Goal: Transaction & Acquisition: Purchase product/service

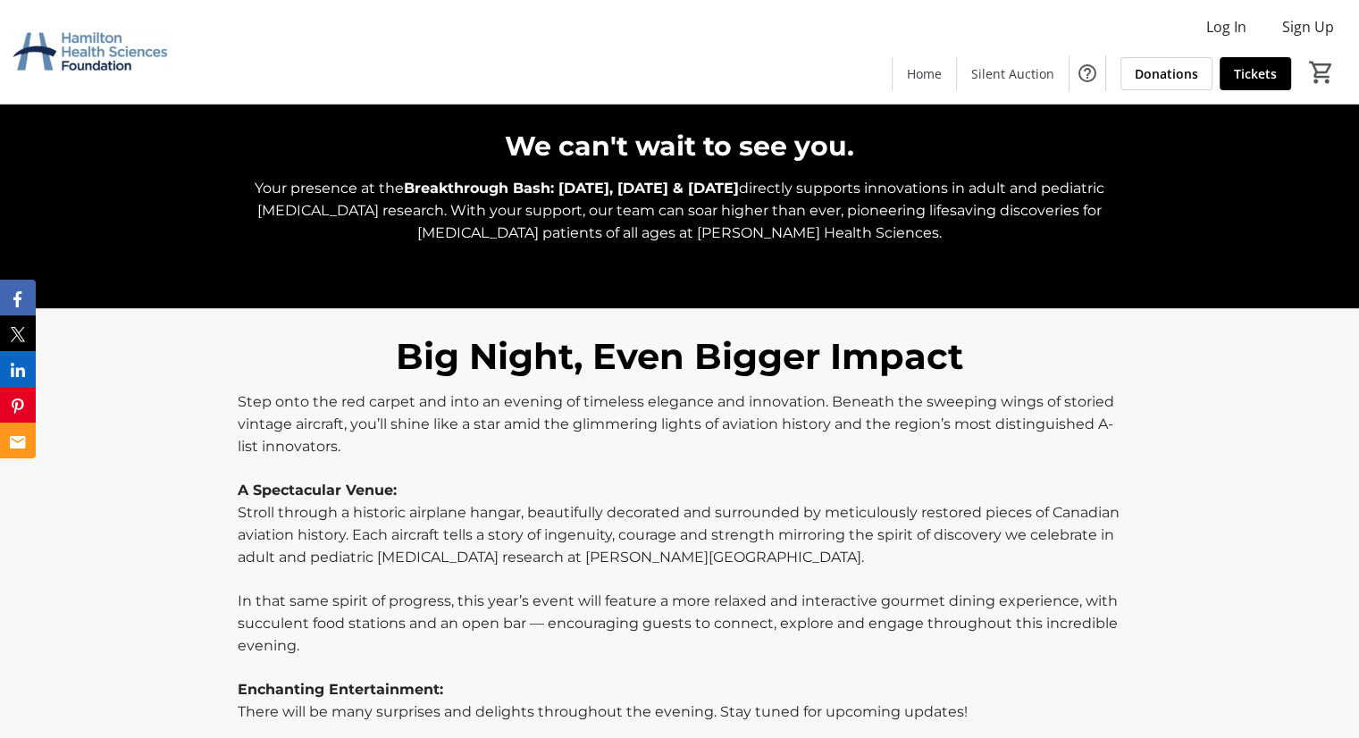
scroll to position [832, 0]
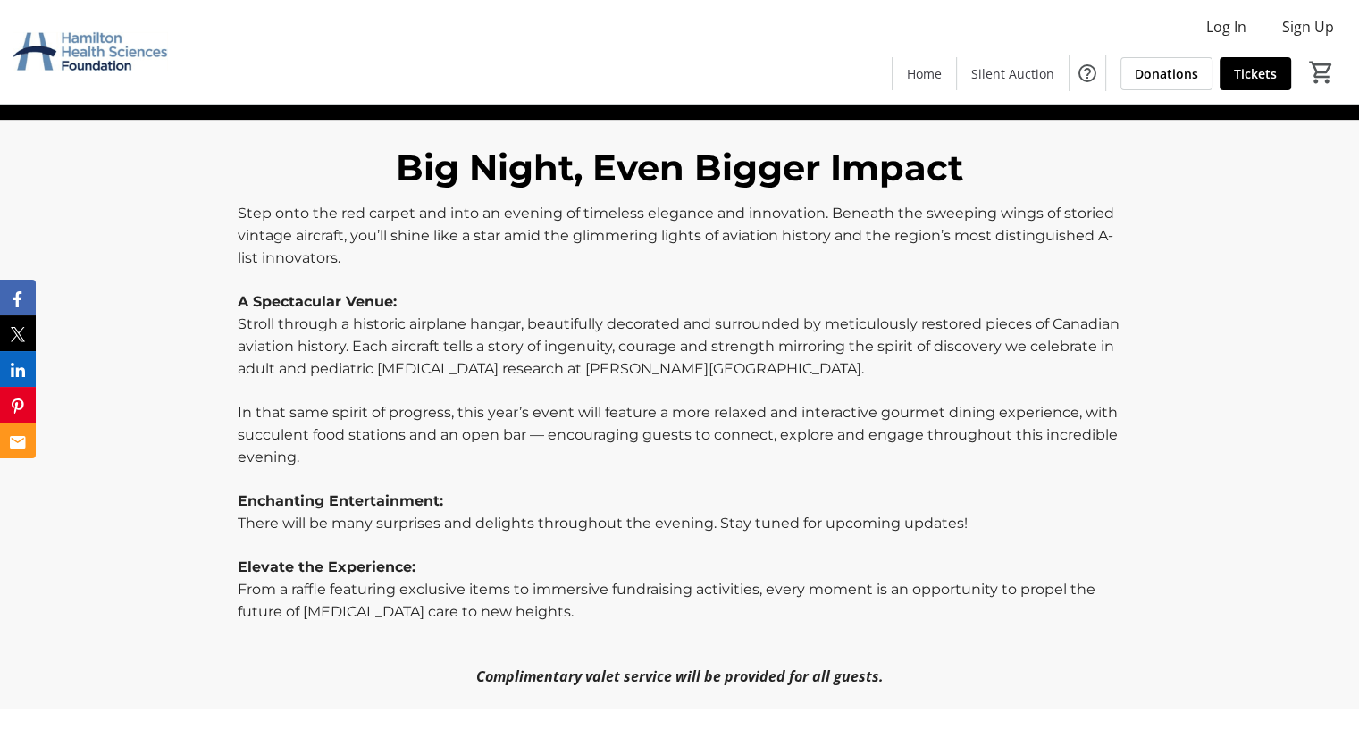
click at [1219, 319] on div "Big Night, Even Bigger Impact Step onto the red carpet and into an evening of t…" at bounding box center [679, 414] width 1359 height 589
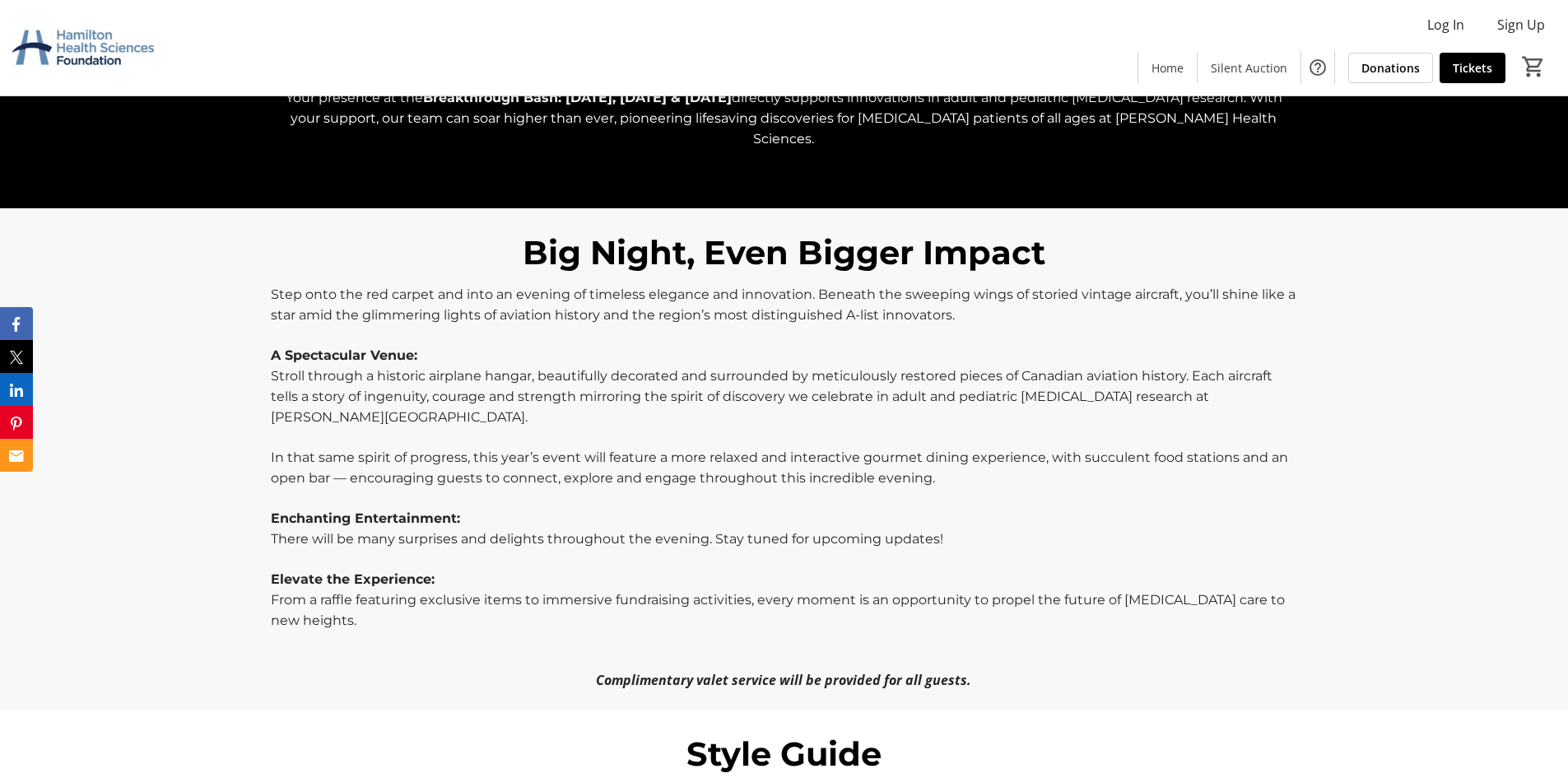
click at [314, 298] on span "Step onto the red carpet and into an evening of timeless elegance and innovatio…" at bounding box center [783, 304] width 1025 height 36
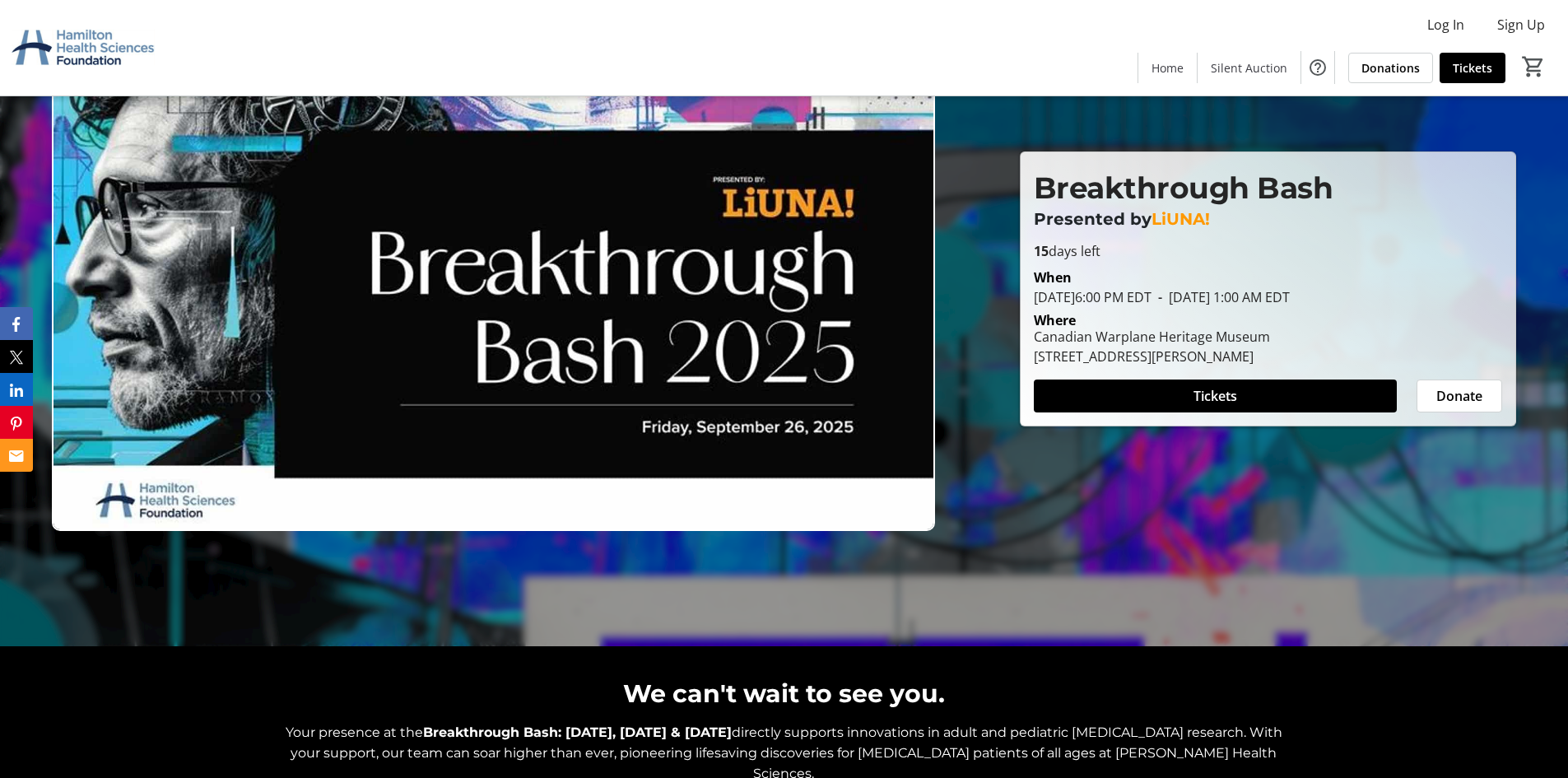
scroll to position [0, 0]
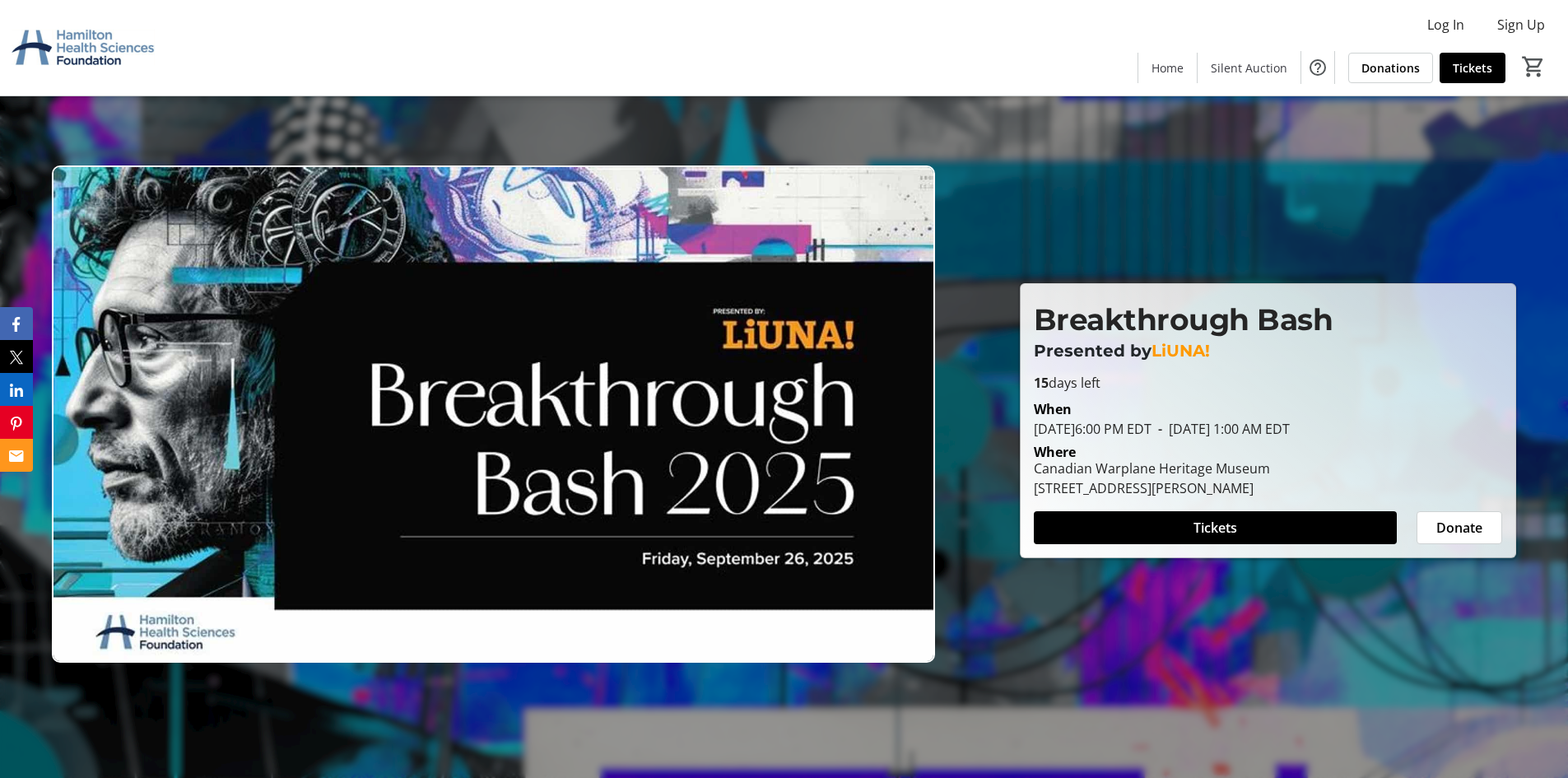
click at [821, 97] on div at bounding box center [784, 389] width 1568 height 778
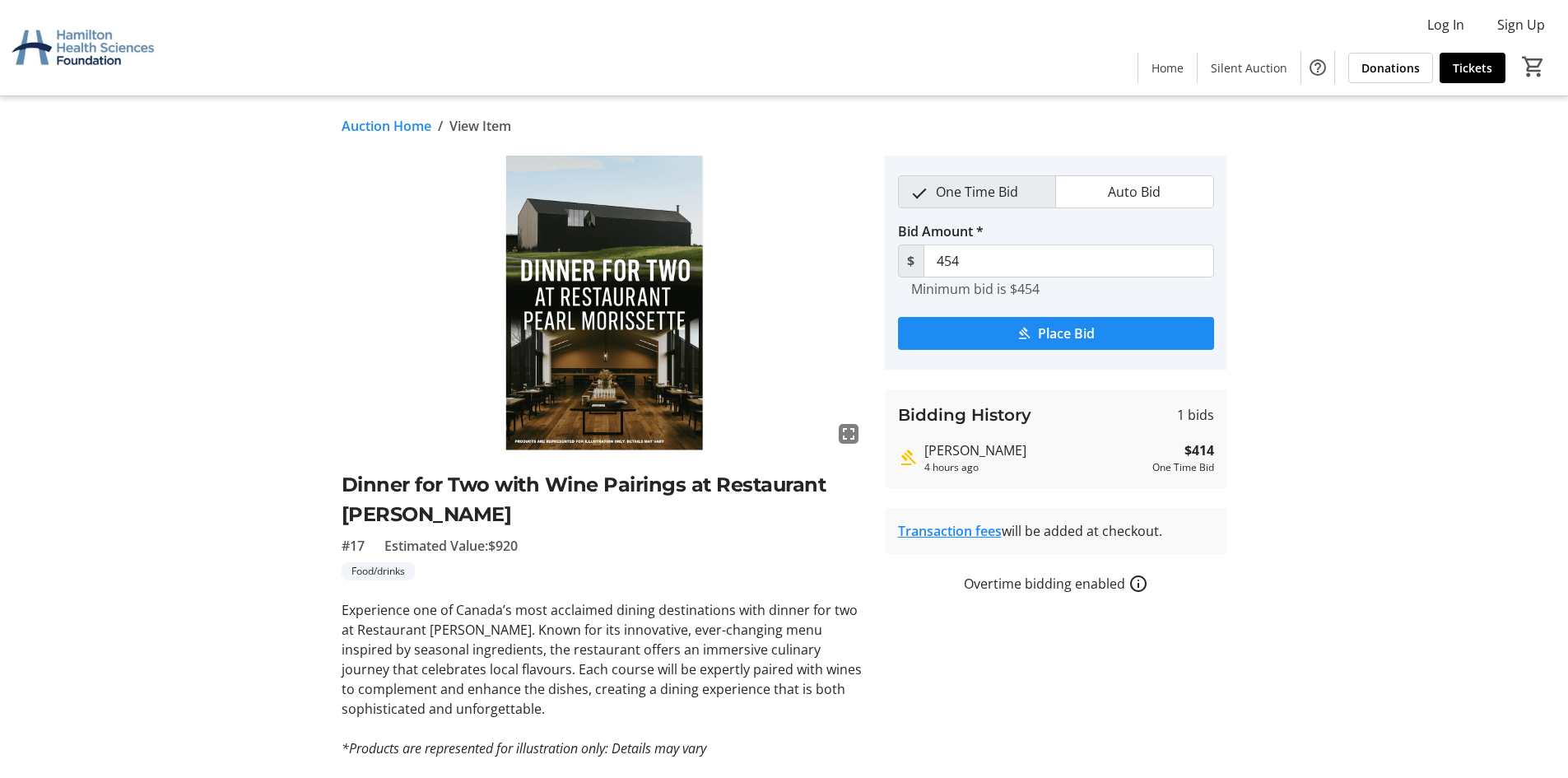
scroll to position [74, 0]
click at [75, 50] on img at bounding box center [83, 47] width 146 height 82
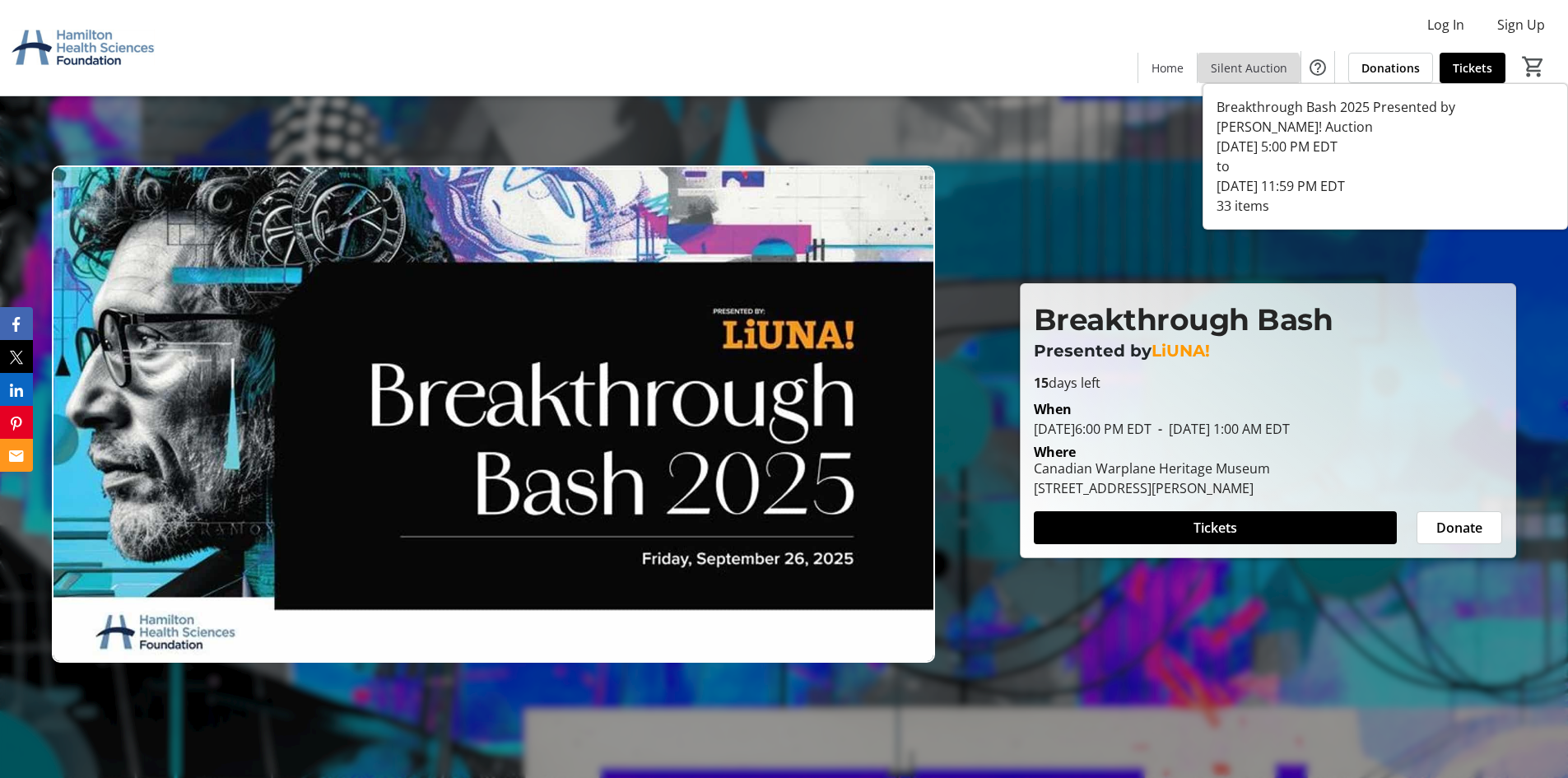
click at [1252, 81] on span at bounding box center [1249, 67] width 103 height 40
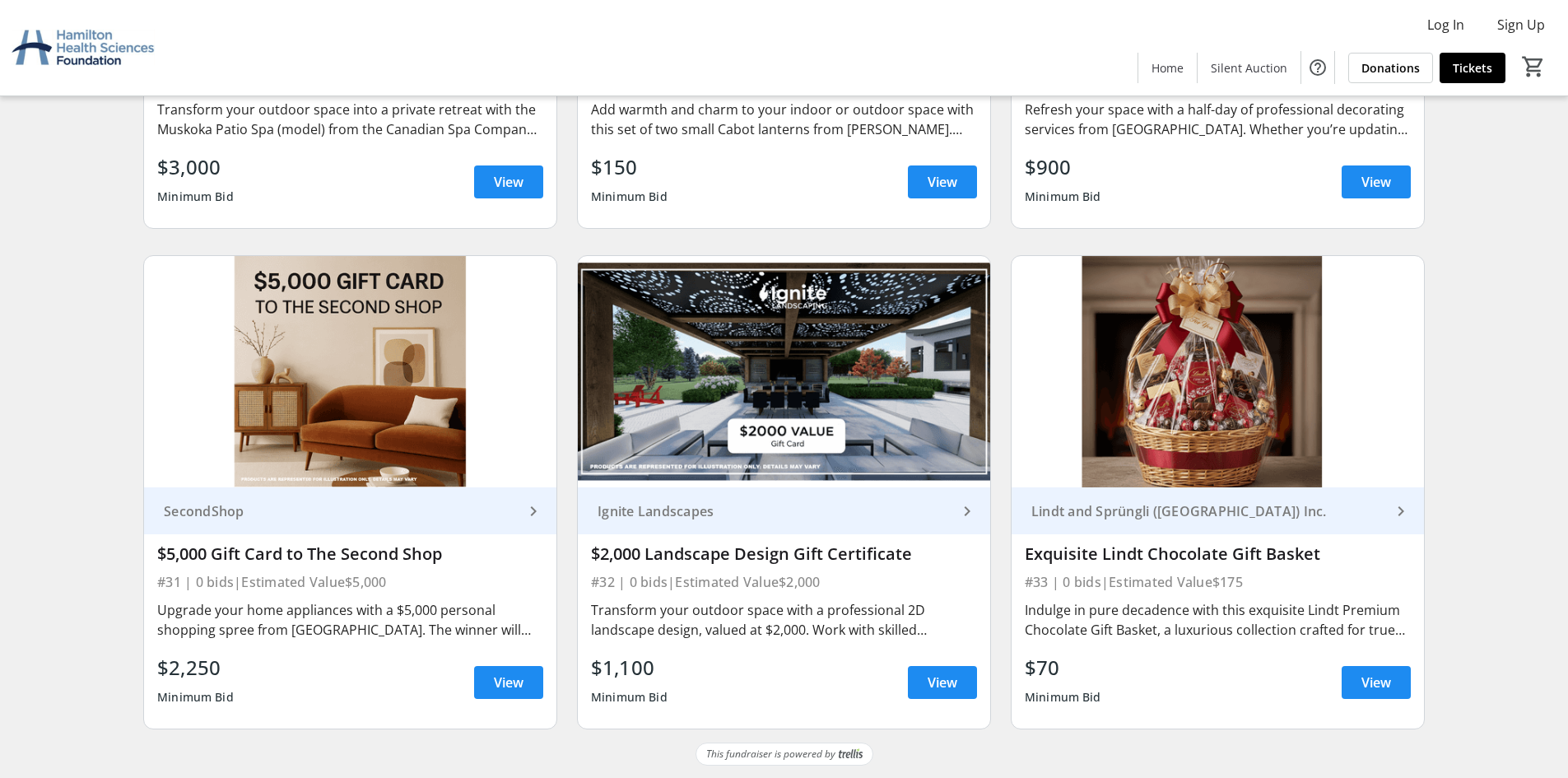
scroll to position [5115, 0]
